Goal: Go to known website

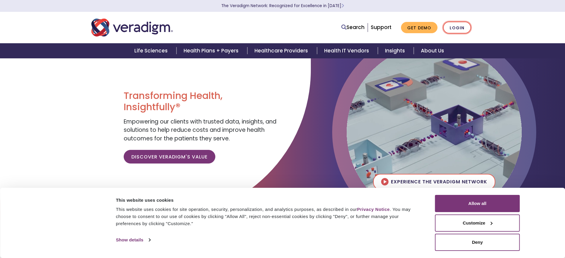
click at [457, 26] on link "Login" at bounding box center [457, 28] width 28 height 12
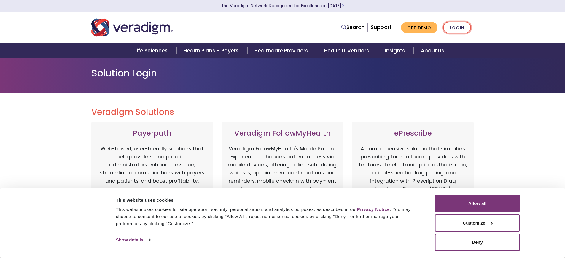
click at [455, 28] on link "Login" at bounding box center [457, 28] width 28 height 12
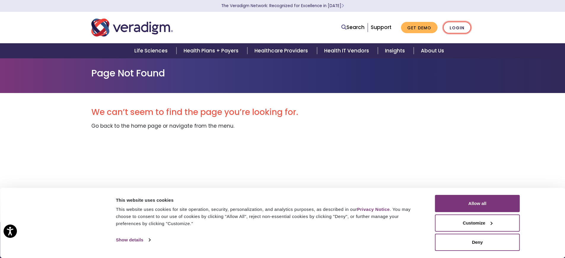
click at [462, 30] on link "Login" at bounding box center [457, 28] width 28 height 12
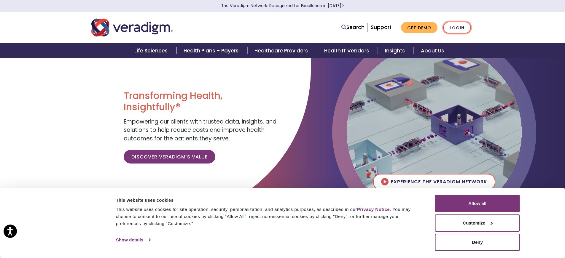
click at [458, 33] on link "Login" at bounding box center [457, 28] width 28 height 12
